Goal: Information Seeking & Learning: Learn about a topic

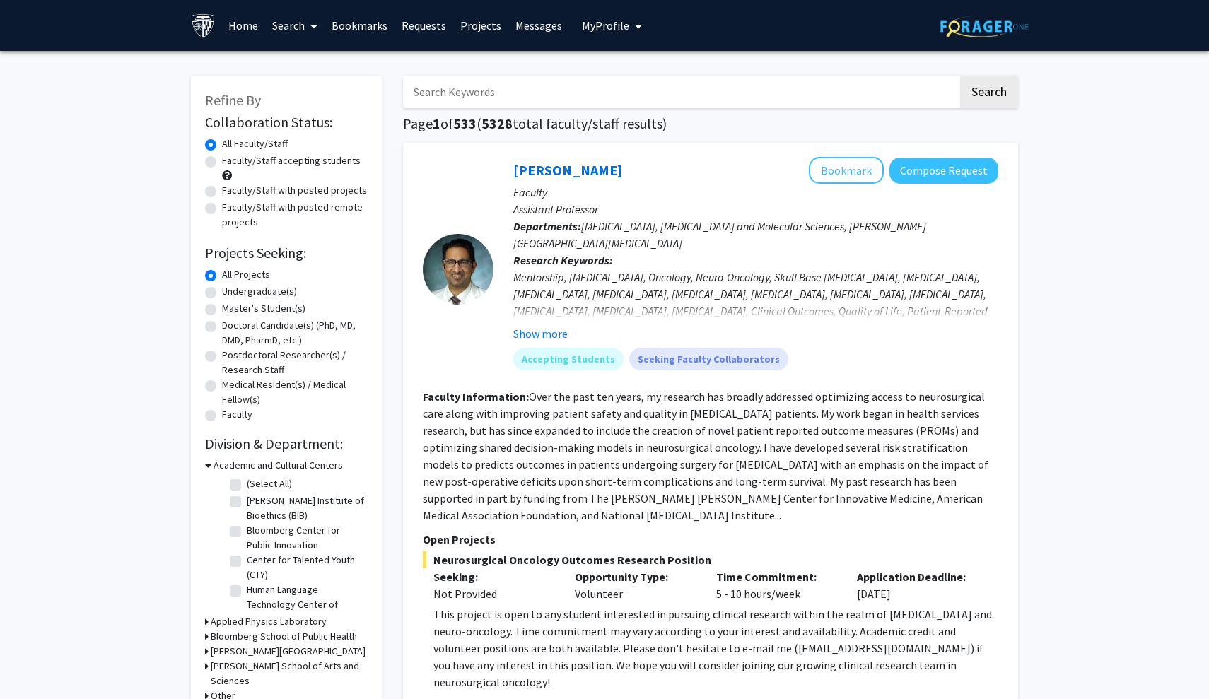
click at [217, 296] on div "Undergraduate(s)" at bounding box center [286, 292] width 163 height 17
click at [222, 296] on label "Undergraduate(s)" at bounding box center [259, 291] width 75 height 15
click at [222, 293] on input "Undergraduate(s)" at bounding box center [226, 288] width 9 height 9
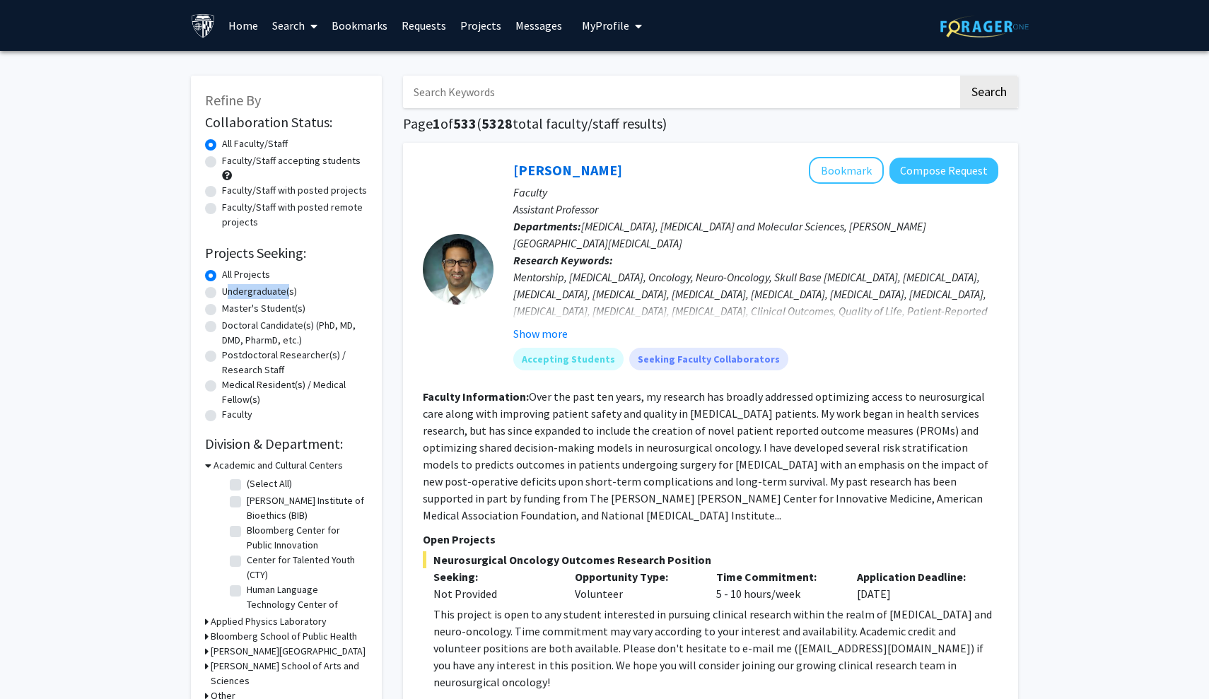
radio input "true"
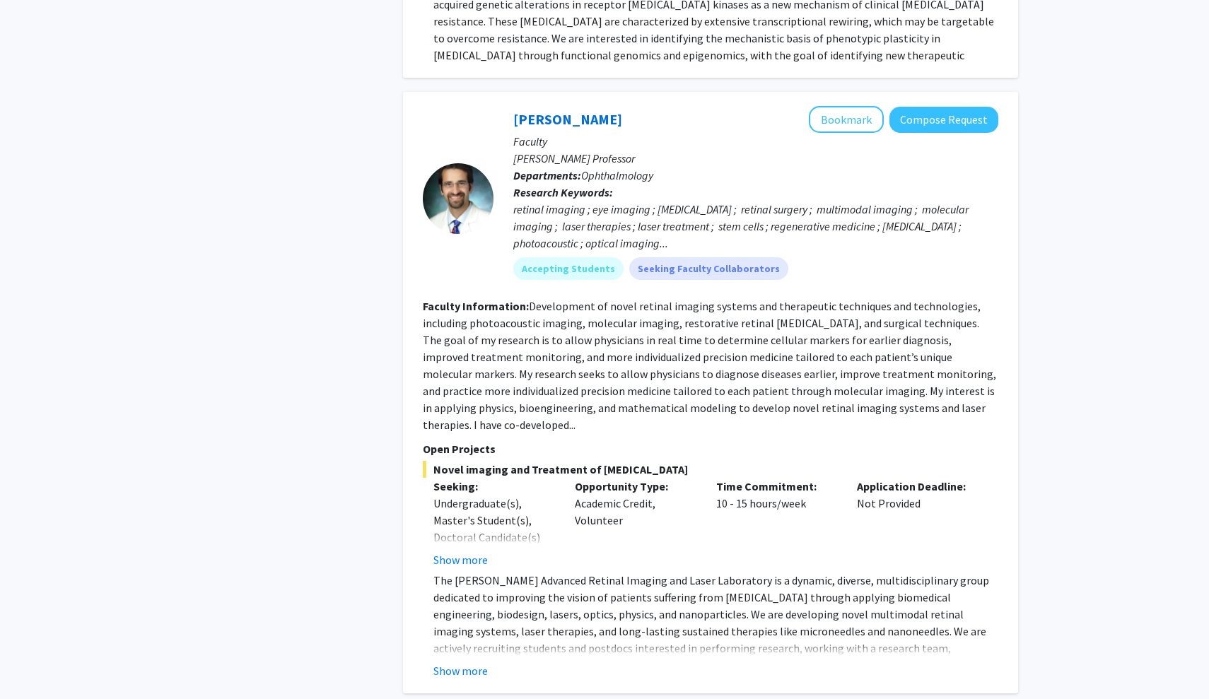
scroll to position [5980, 0]
click at [464, 663] on button "Show more" at bounding box center [460, 671] width 54 height 17
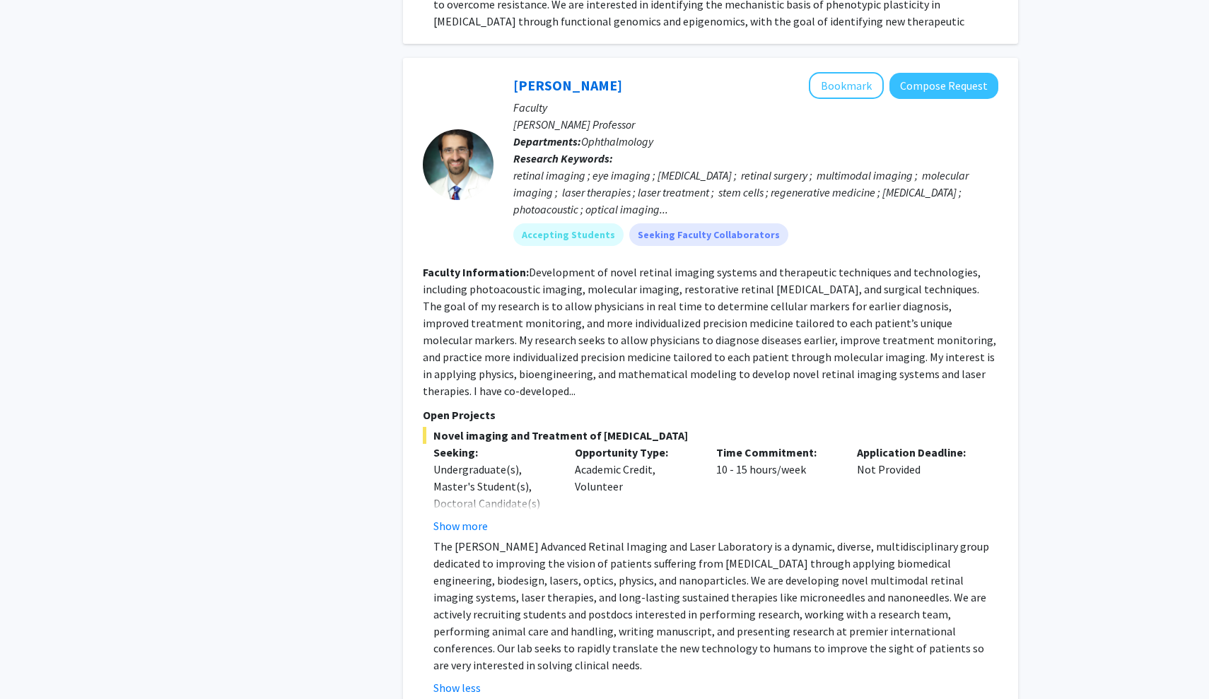
scroll to position [6014, 0]
